Goal: Find specific page/section: Find specific page/section

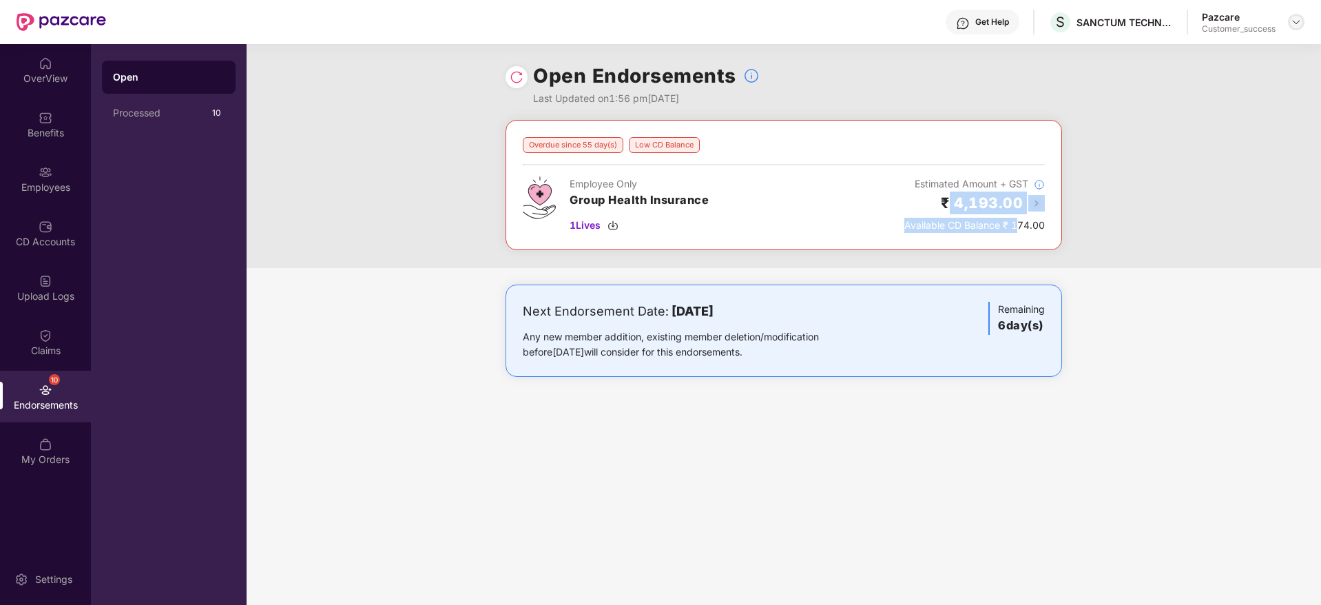
click at [1299, 23] on img at bounding box center [1296, 22] width 11 height 11
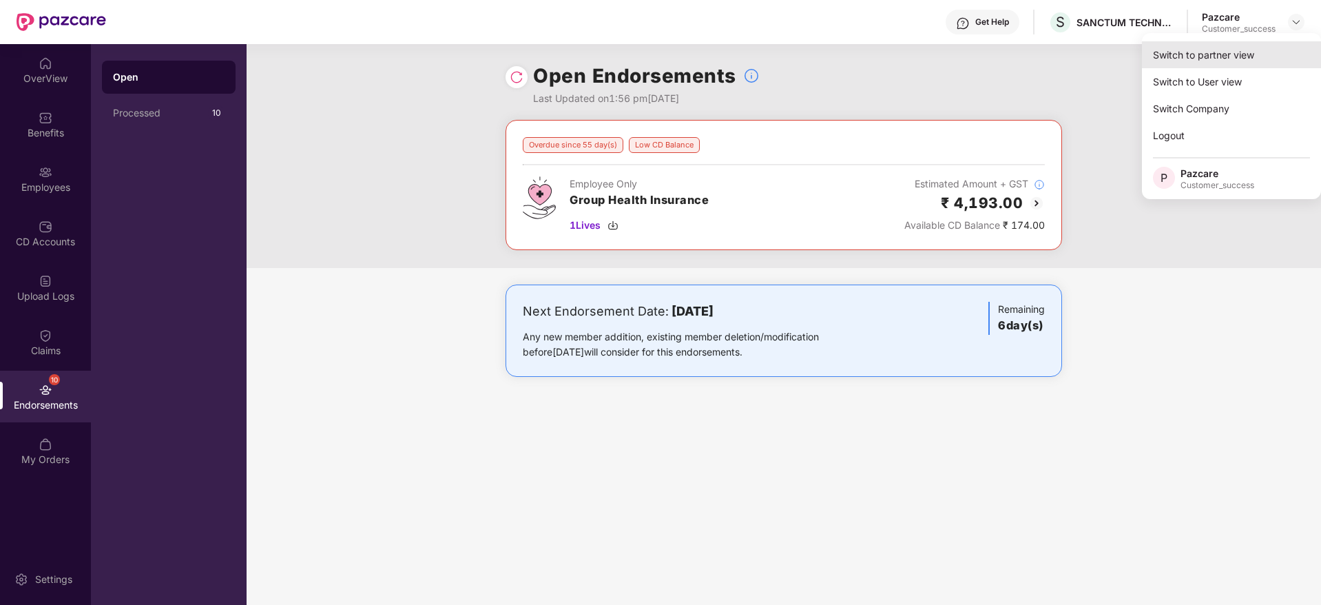
click at [1279, 62] on div "Switch to partner view" at bounding box center [1231, 54] width 179 height 27
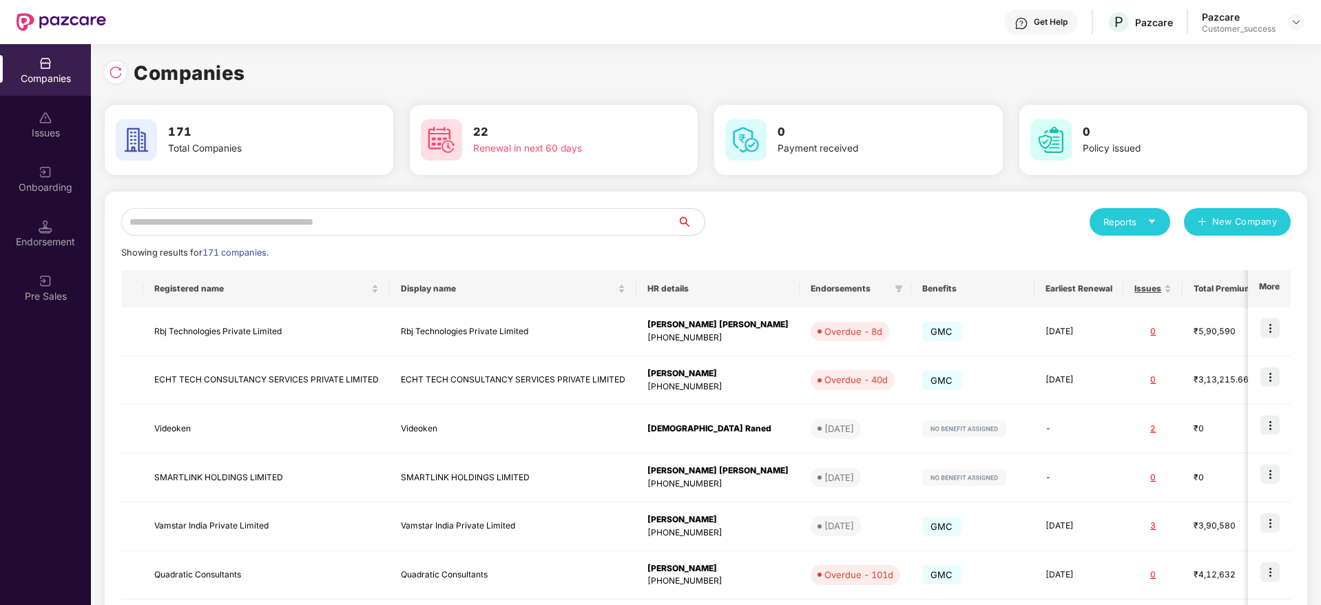
click at [499, 229] on input "text" at bounding box center [399, 222] width 556 height 28
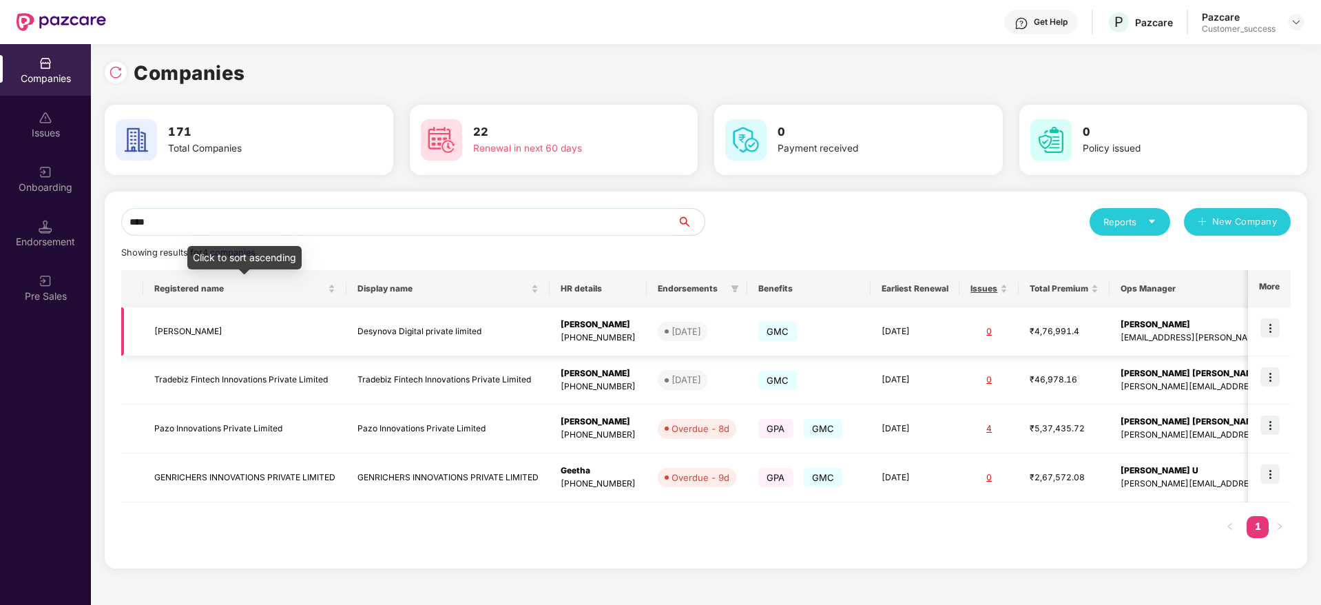
type input "****"
copy tr "Desynova"
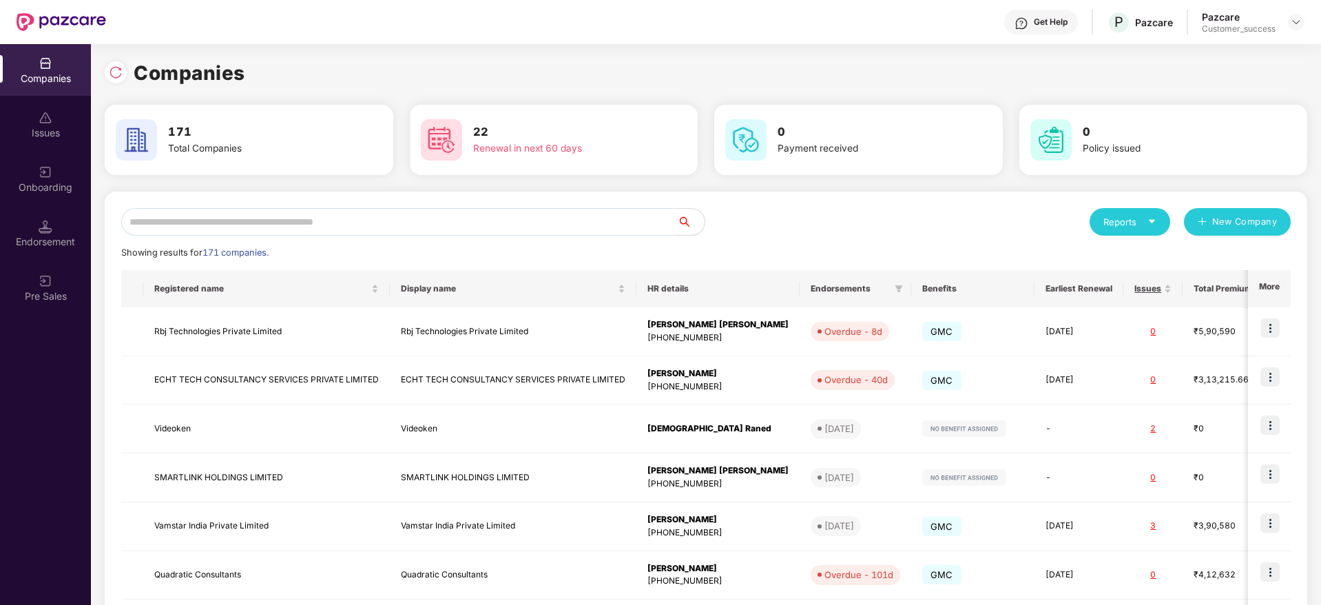
click at [357, 220] on input "text" at bounding box center [399, 222] width 556 height 28
type input "*"
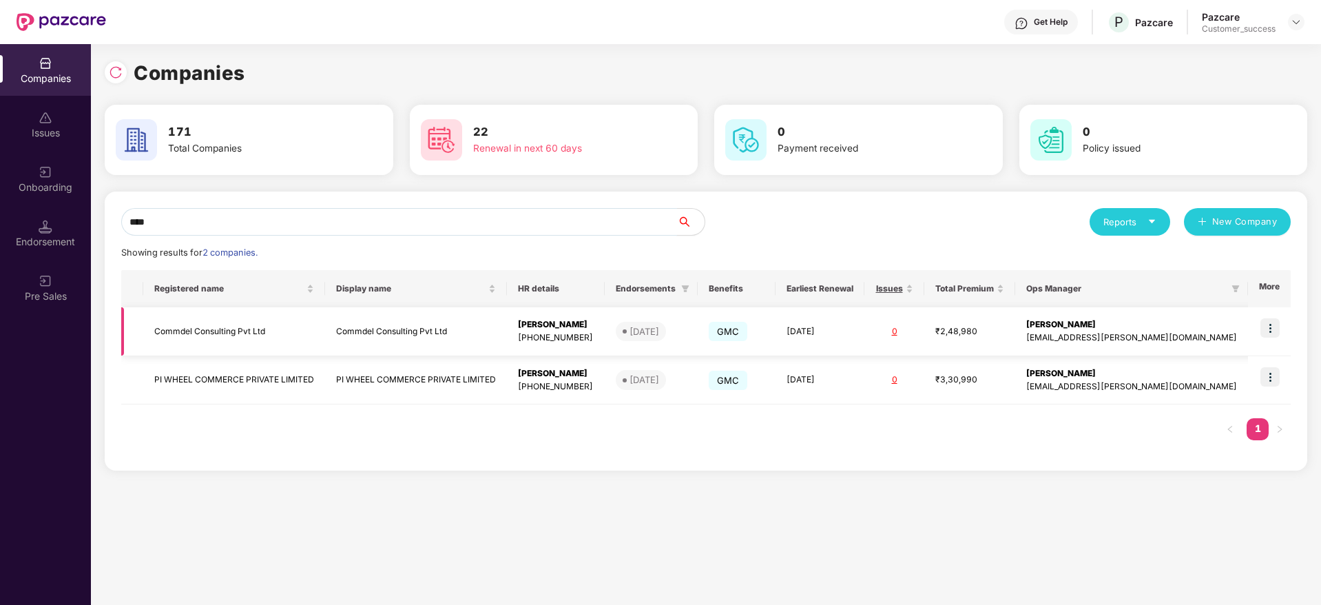
type input "****"
click at [1279, 326] on img at bounding box center [1270, 327] width 19 height 19
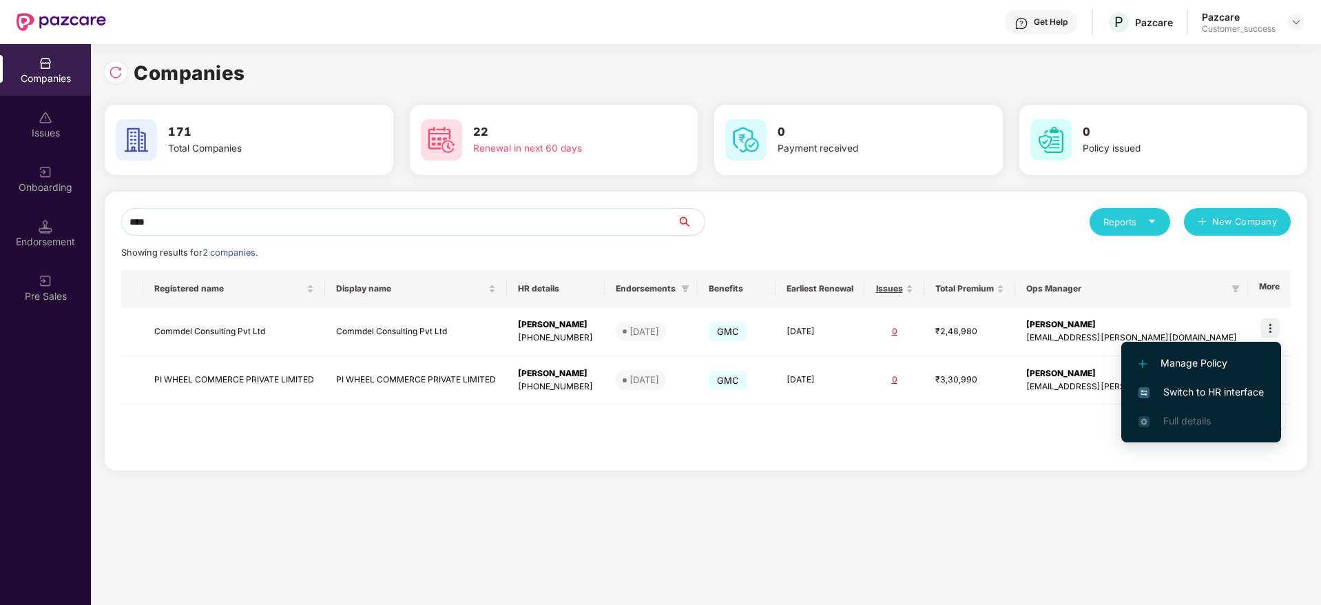
click at [1250, 391] on span "Switch to HR interface" at bounding box center [1201, 391] width 125 height 15
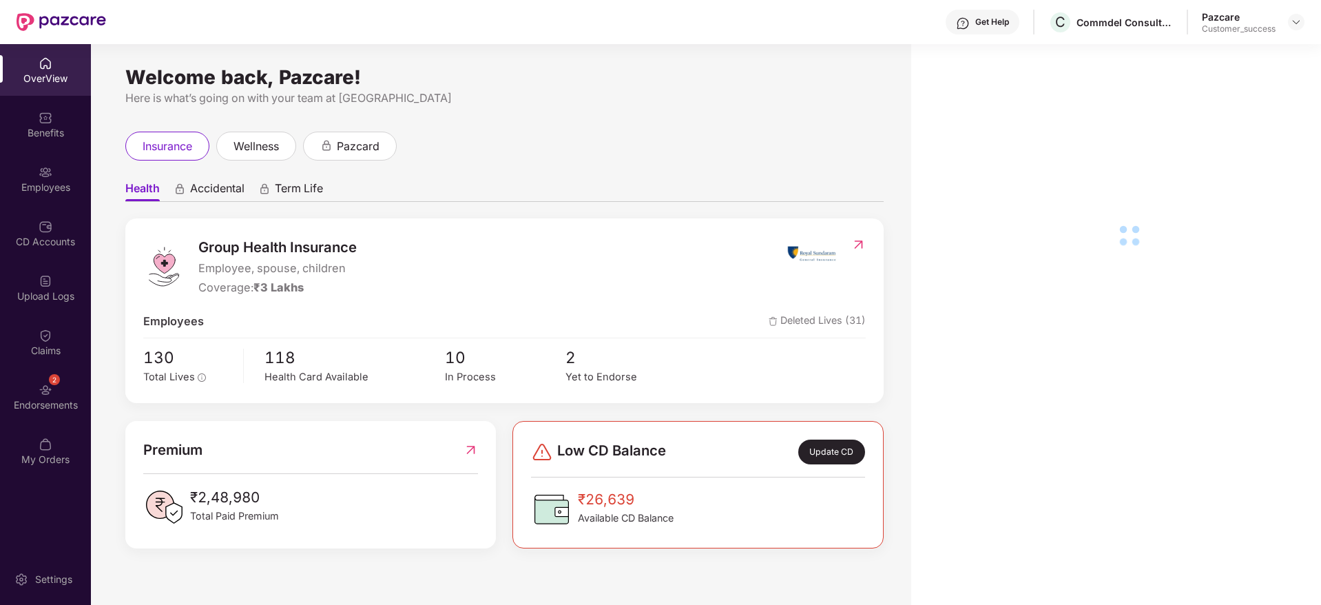
click at [37, 187] on div "Employees" at bounding box center [45, 188] width 91 height 14
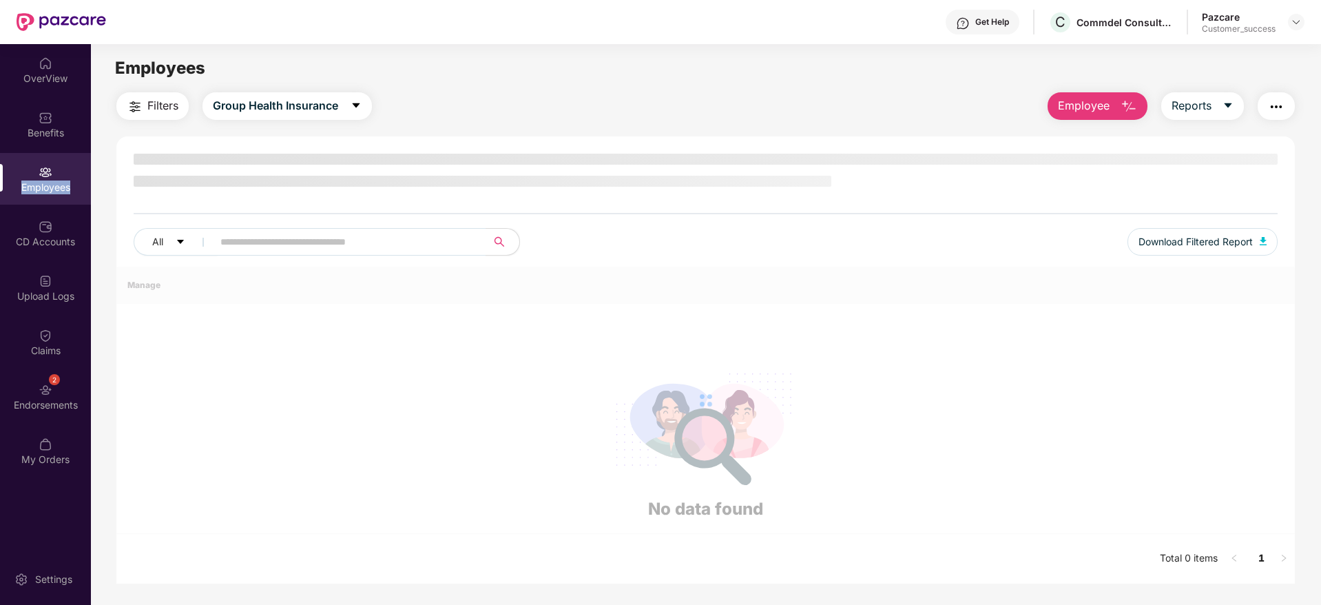
click at [39, 187] on div "Employees" at bounding box center [45, 188] width 91 height 14
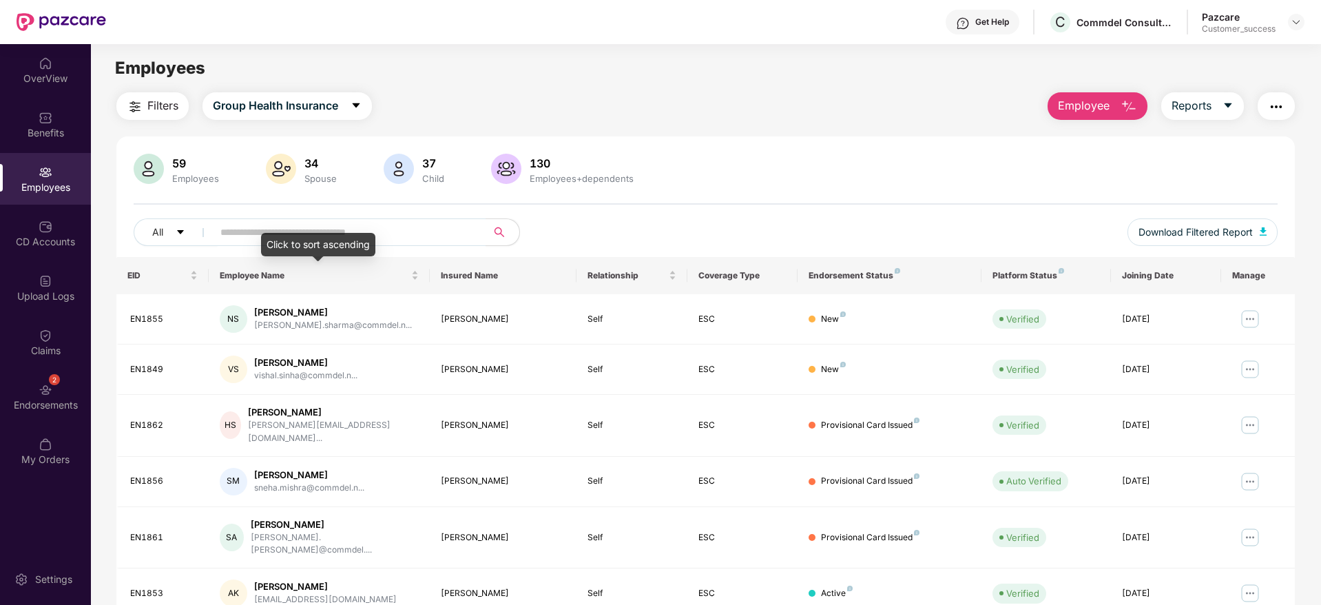
click at [341, 248] on div "Click to sort ascending" at bounding box center [318, 244] width 114 height 23
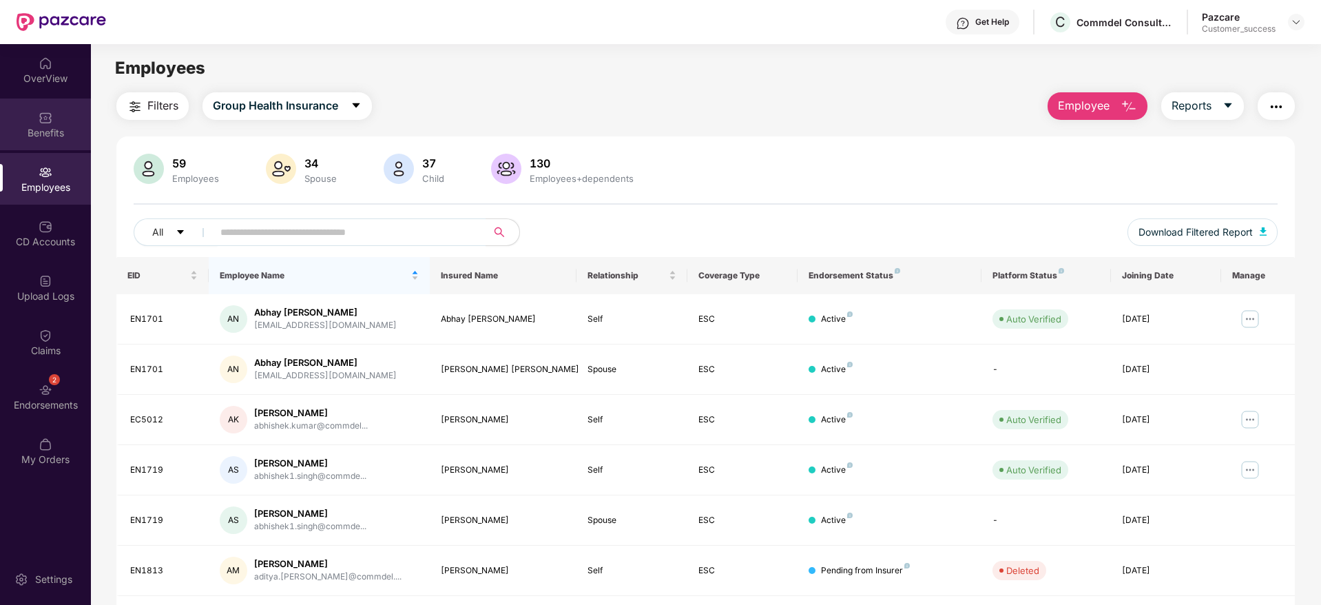
click at [53, 126] on div "Benefits" at bounding box center [45, 133] width 91 height 14
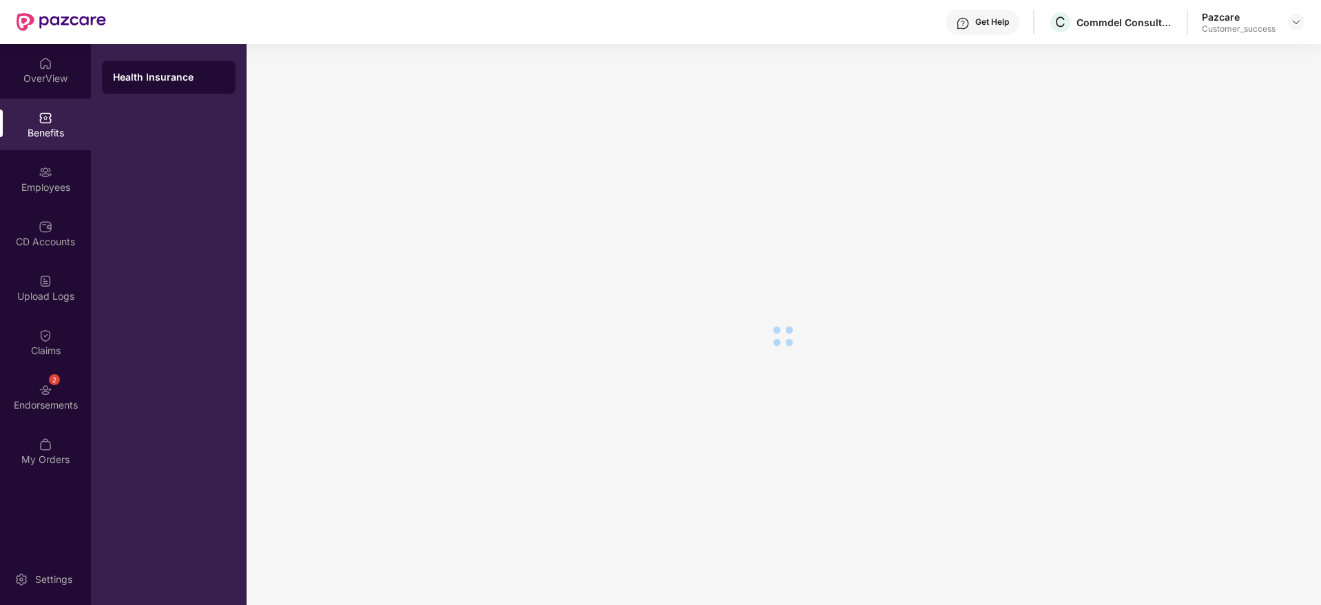
click at [52, 185] on div "Employees" at bounding box center [45, 188] width 91 height 14
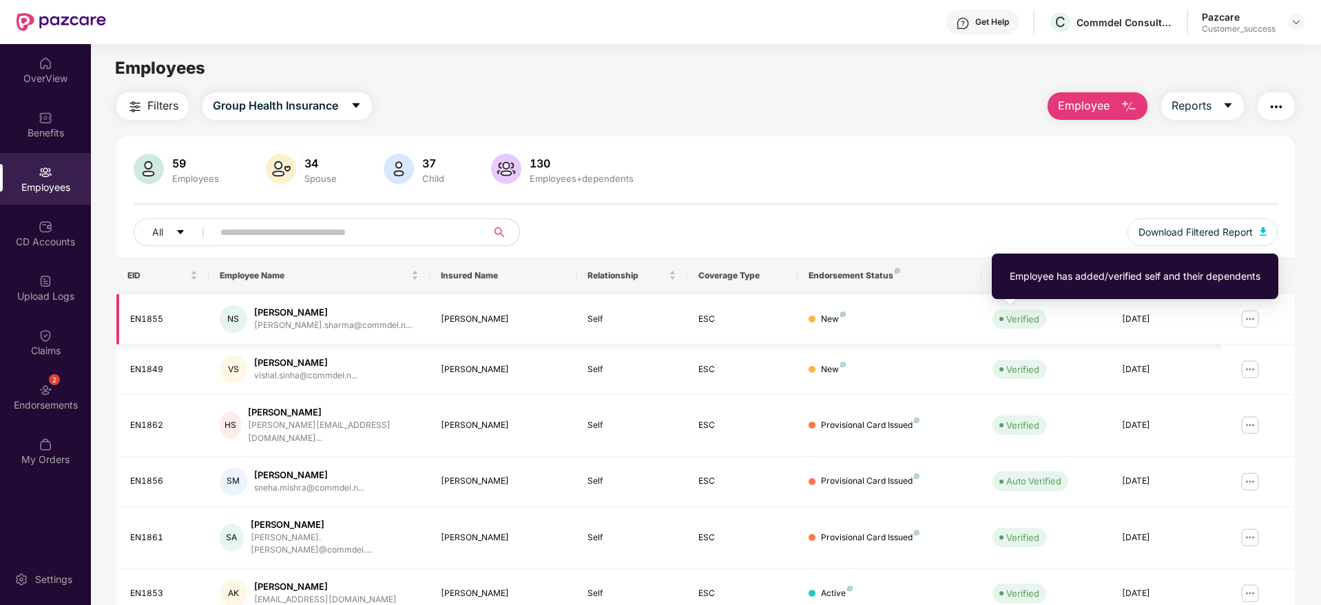
click at [1024, 316] on div "Verified" at bounding box center [1023, 319] width 33 height 14
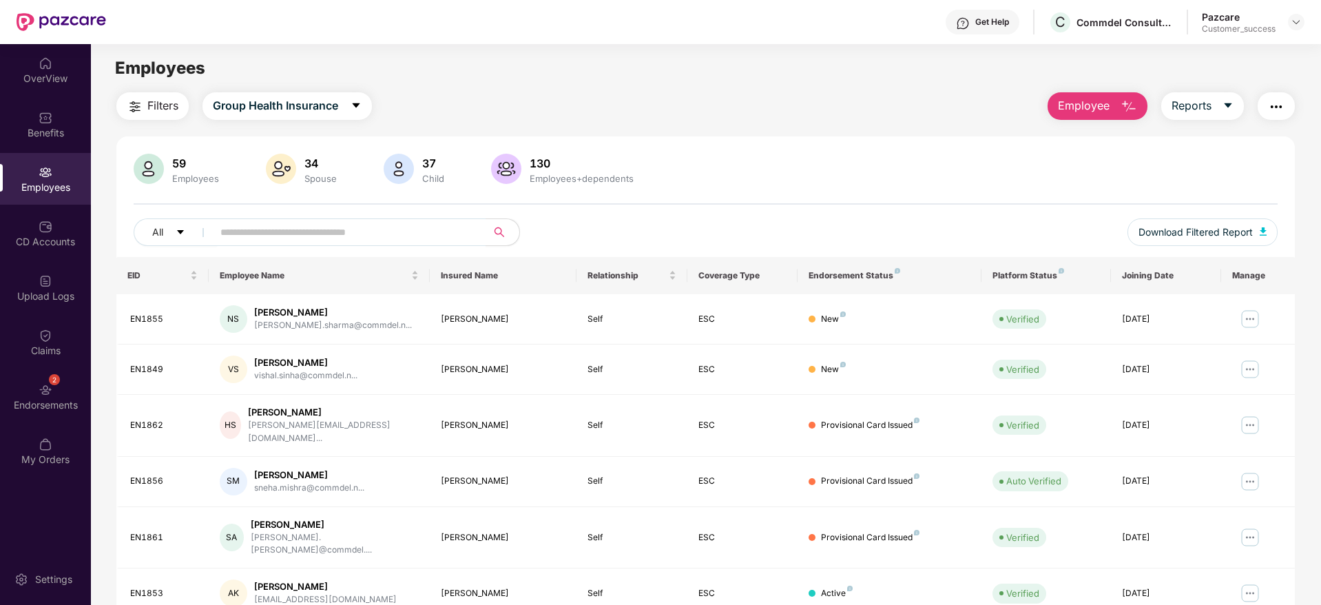
click at [894, 243] on div "All Download Filtered Report" at bounding box center [706, 237] width 1144 height 39
click at [47, 373] on div "2 Endorsements" at bounding box center [45, 397] width 91 height 52
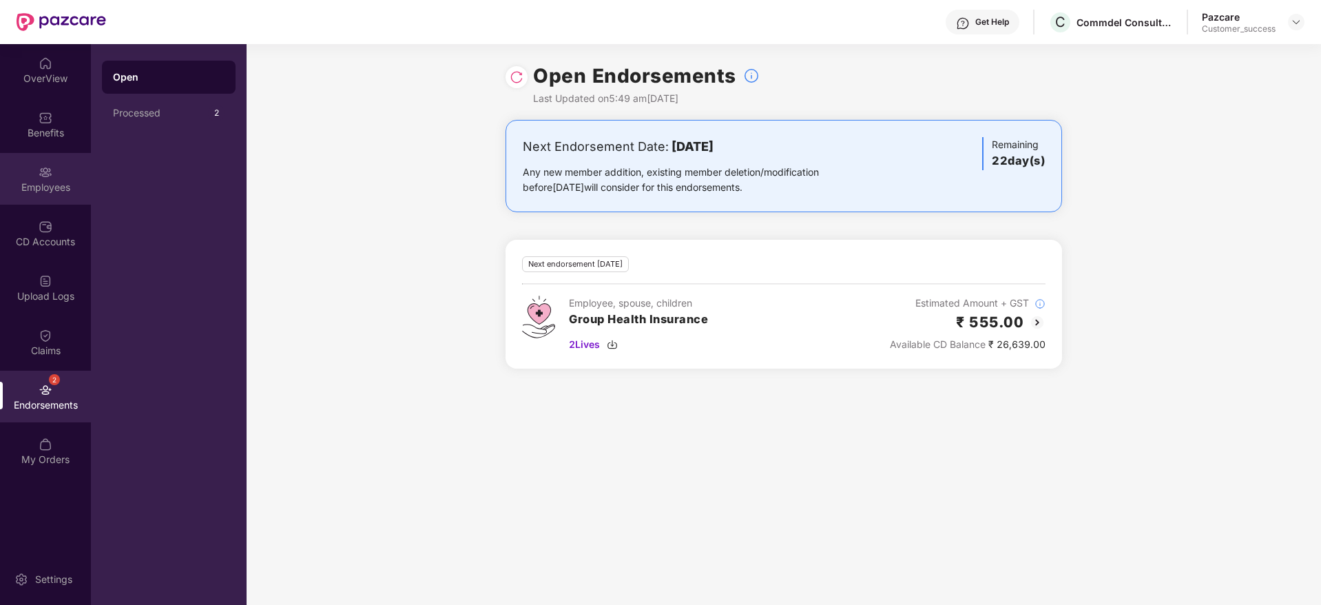
drag, startPoint x: 26, startPoint y: 181, endPoint x: 33, endPoint y: 172, distance: 11.3
click at [33, 172] on div "Employees" at bounding box center [45, 179] width 91 height 52
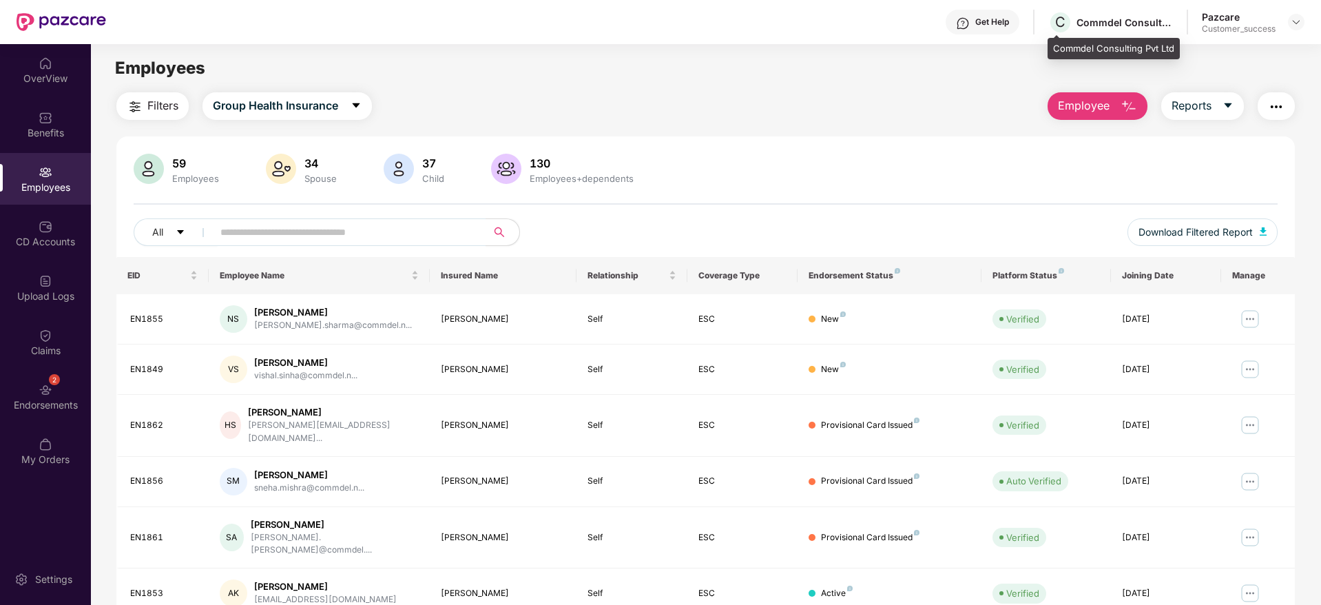
click at [1106, 18] on div "Commdel Consulting Pvt Ltd" at bounding box center [1125, 22] width 96 height 13
copy div "Commdel Consulting Pvt Ltd"
click at [1013, 265] on th "Platform Status" at bounding box center [1046, 275] width 129 height 37
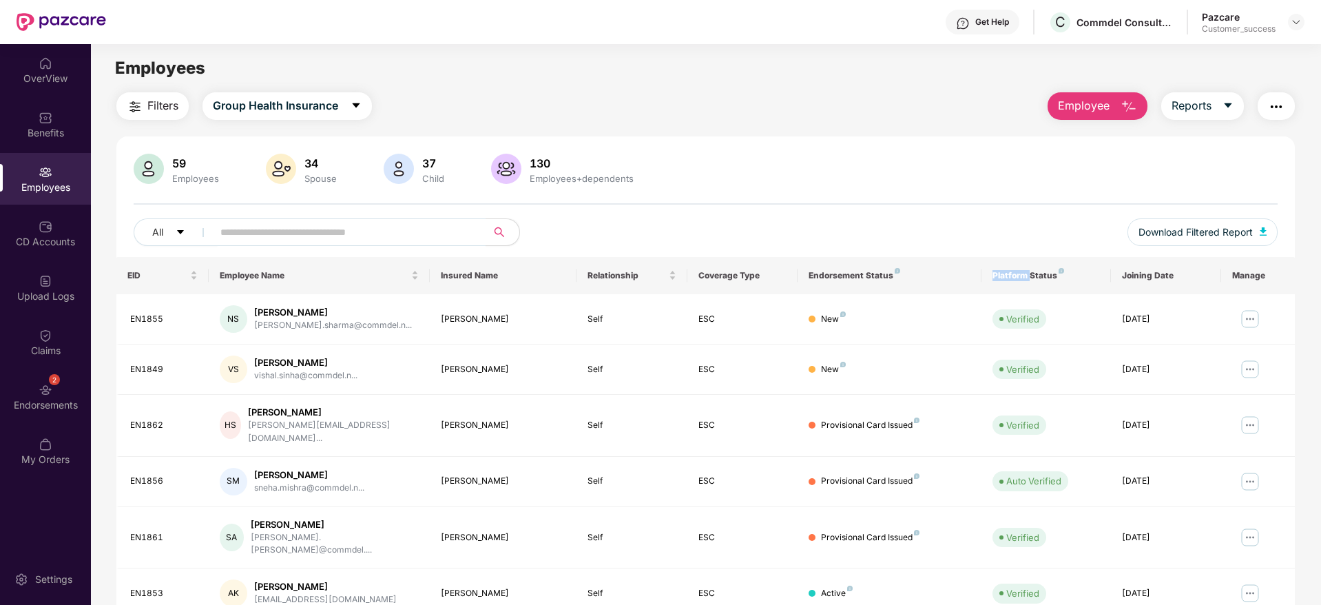
click at [1013, 267] on th "Platform Status" at bounding box center [1046, 275] width 129 height 37
click at [1013, 268] on th "Platform Status" at bounding box center [1046, 275] width 129 height 37
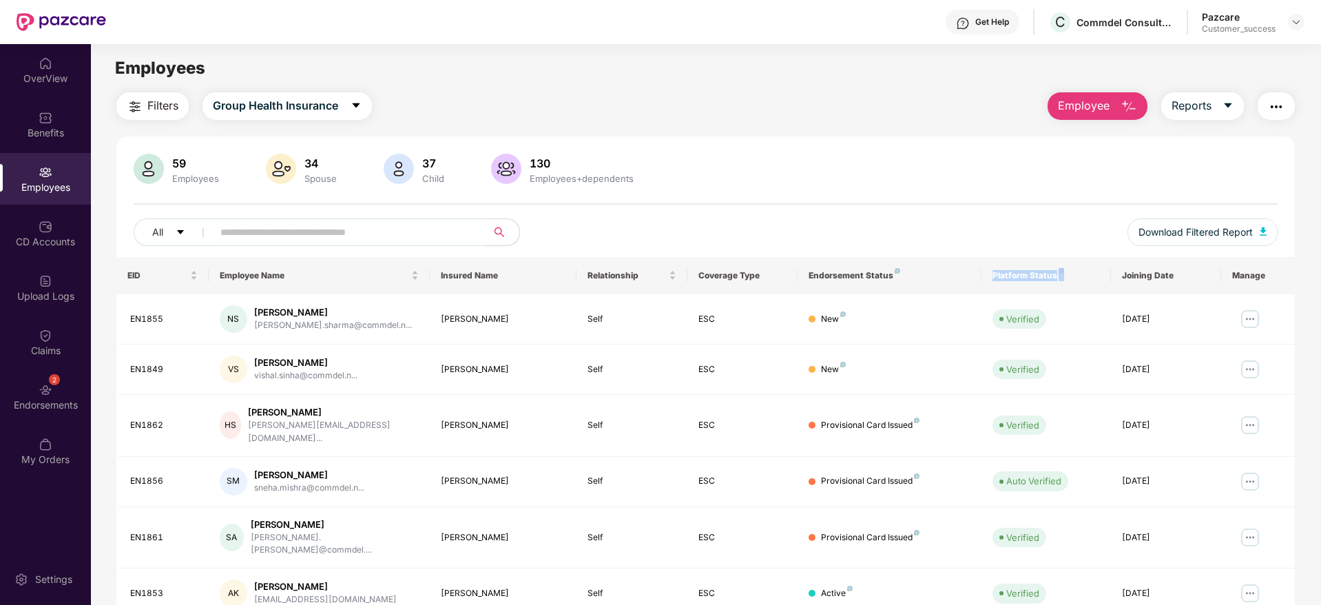
click at [996, 276] on div "Platform Status" at bounding box center [1046, 275] width 107 height 11
drag, startPoint x: 980, startPoint y: 274, endPoint x: 1058, endPoint y: 279, distance: 77.3
click at [1058, 279] on tr "EID Employee Name Insured Name Relationship Coverage Type Endorsement Status Pl…" at bounding box center [705, 275] width 1179 height 37
click at [776, 83] on main "Employees Filters Group Health Insurance Employee Reports 59 Employees 34 Spous…" at bounding box center [706, 346] width 1230 height 605
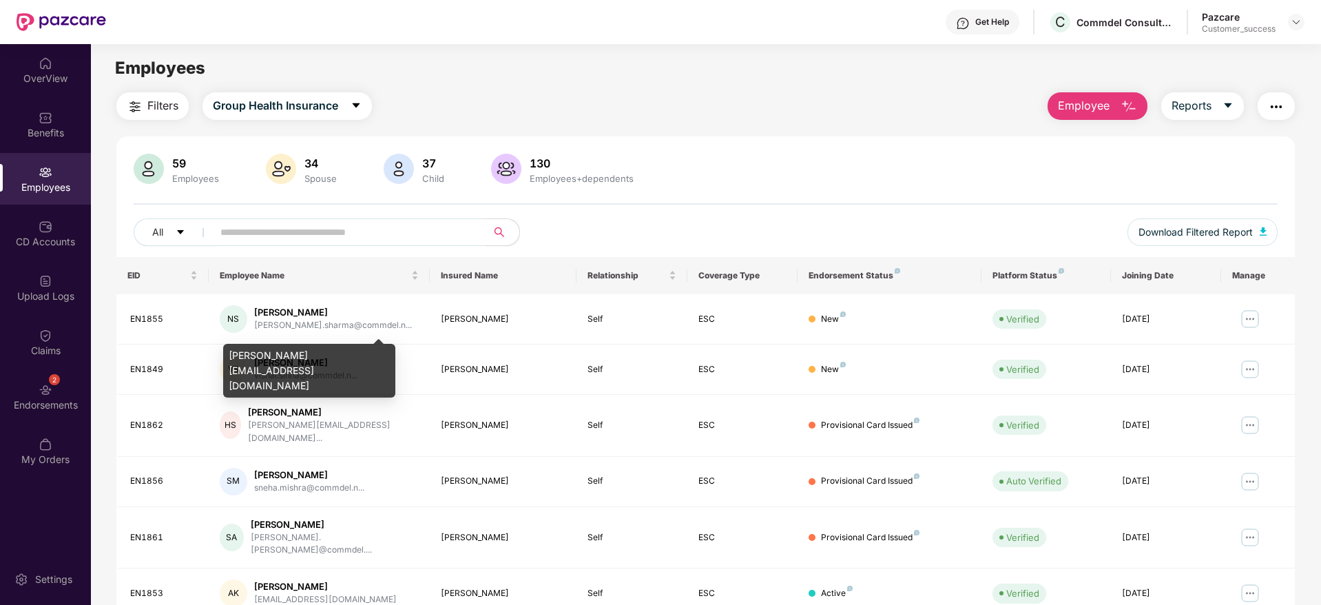
click at [279, 356] on div "[PERSON_NAME][EMAIL_ADDRESS][DOMAIN_NAME]" at bounding box center [309, 371] width 172 height 54
copy div "[PERSON_NAME][EMAIL_ADDRESS][DOMAIN_NAME]"
